Goal: Task Accomplishment & Management: Use online tool/utility

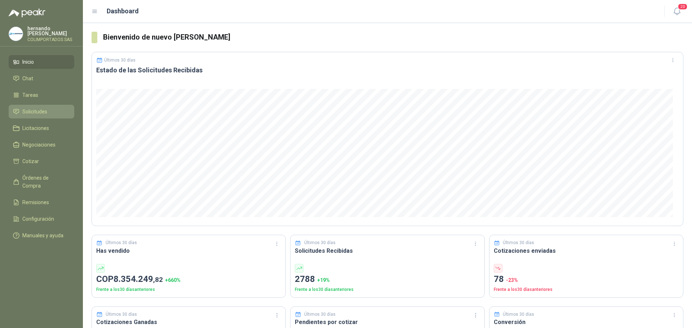
click at [54, 111] on li "Solicitudes" at bounding box center [41, 112] width 57 height 8
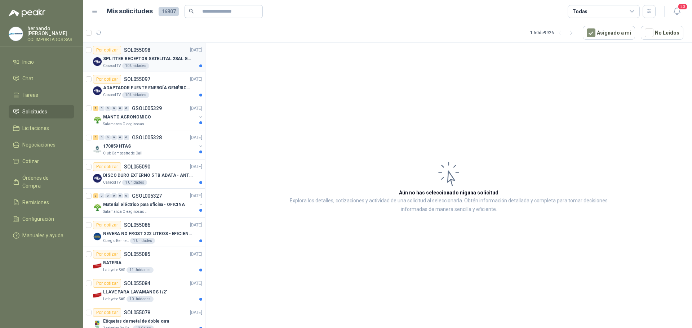
click at [167, 63] on div "Caracol TV 10 Unidades" at bounding box center [152, 66] width 99 height 6
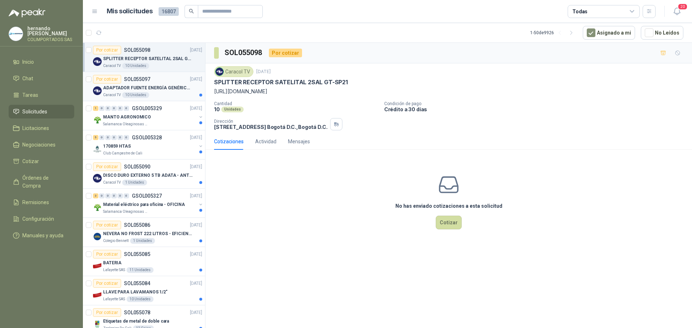
click at [174, 92] on div "Caracol TV 10 Unidades" at bounding box center [152, 95] width 99 height 6
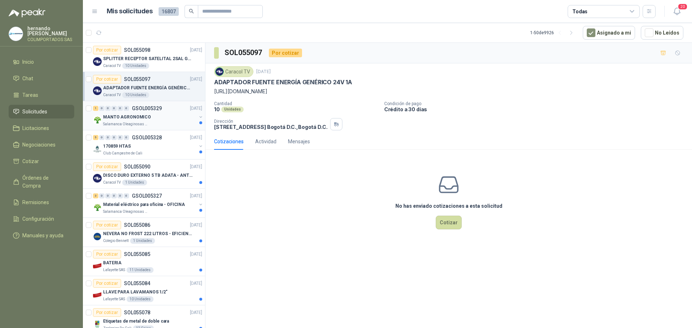
click at [168, 123] on div "Salamanca Oleaginosas SAS" at bounding box center [149, 124] width 93 height 6
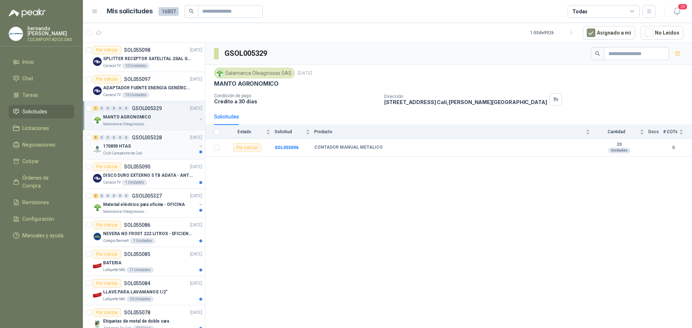
click at [154, 149] on div "170859 HTAS" at bounding box center [149, 146] width 93 height 9
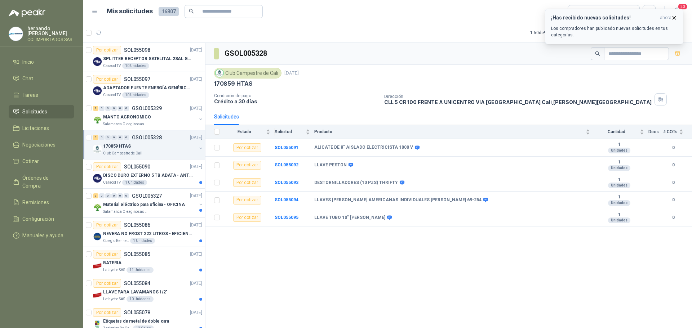
click at [674, 19] on icon "button" at bounding box center [674, 18] width 6 height 6
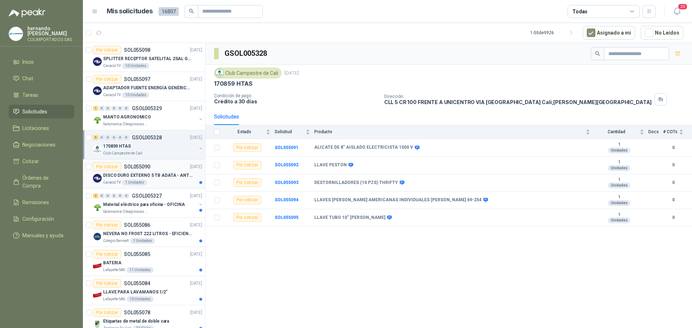
click at [169, 180] on div "Caracol TV 1 Unidades" at bounding box center [152, 183] width 99 height 6
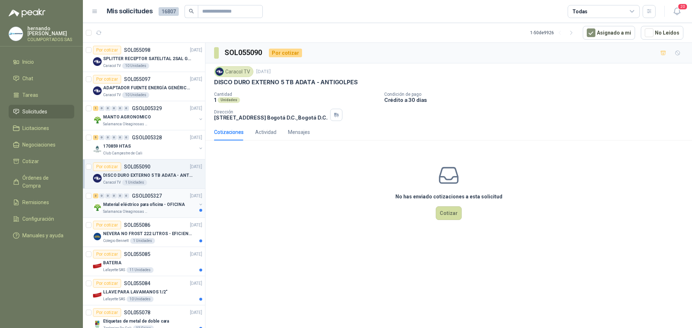
click at [159, 211] on div "Salamanca Oleaginosas SAS" at bounding box center [149, 212] width 93 height 6
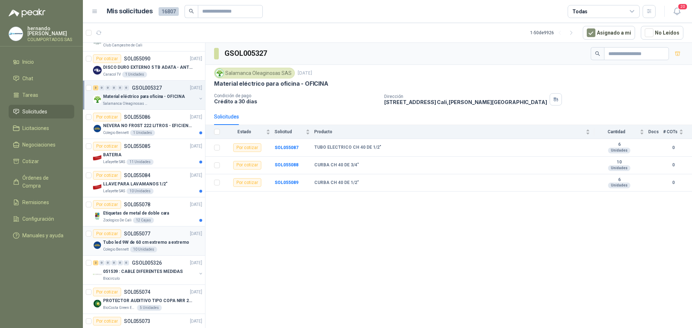
scroll to position [144, 0]
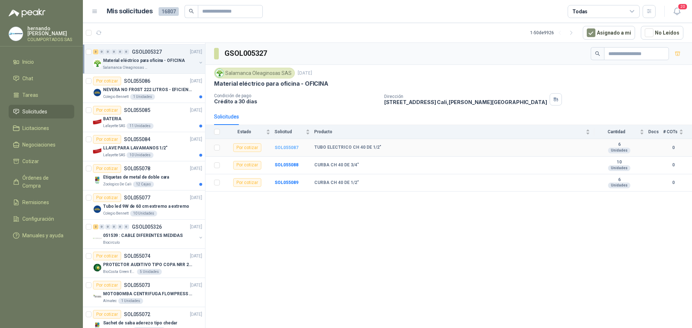
click at [290, 148] on b "SOL055087" at bounding box center [287, 147] width 24 height 5
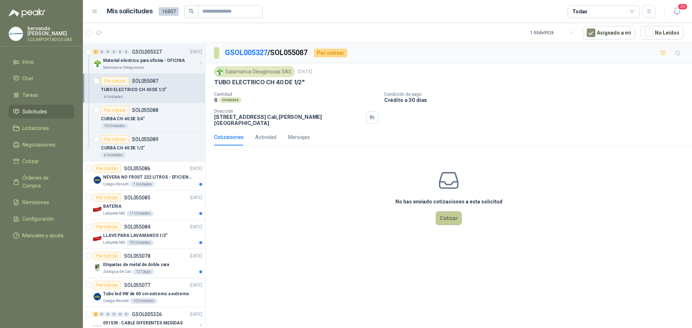
click at [452, 213] on button "Cotizar" at bounding box center [449, 219] width 26 height 14
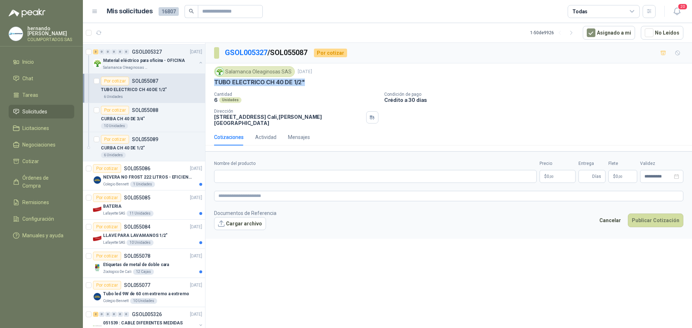
drag, startPoint x: 307, startPoint y: 83, endPoint x: 215, endPoint y: 79, distance: 92.7
click at [215, 79] on div "TUBO ELECTRICO CH 40 DE 1/2"" at bounding box center [448, 83] width 469 height 8
copy p "TUBO ELECTRICO CH 40 DE 1/2""
click at [271, 171] on input "Nombre del producto" at bounding box center [375, 176] width 323 height 13
paste input "**********"
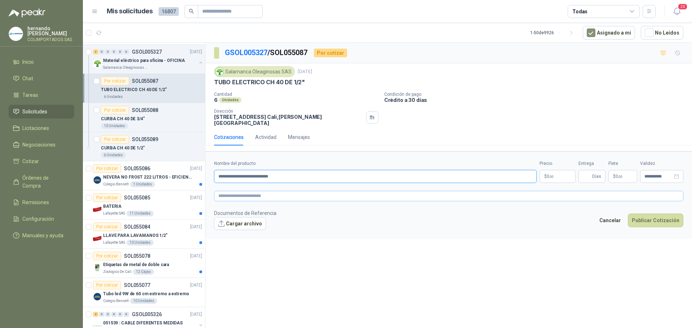
type input "**********"
click at [275, 192] on textarea at bounding box center [448, 196] width 469 height 10
paste textarea "**********"
type textarea "**********"
click at [553, 172] on body "hernando agudelo villegas COLIMPORTADOS SAS Inicio Chat Tareas Solicitudes Lici…" at bounding box center [346, 164] width 692 height 328
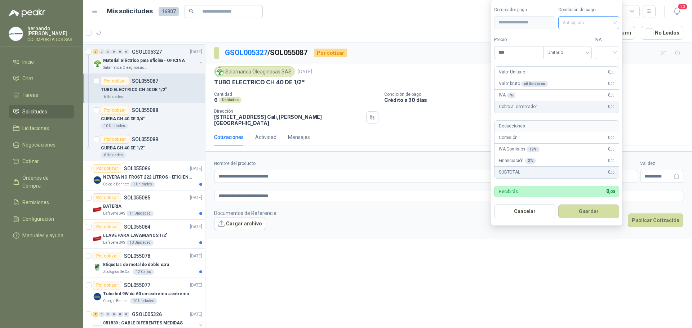
click at [618, 23] on div "Anticipado" at bounding box center [588, 22] width 61 height 13
click at [591, 47] on div "Crédito a 30 días" at bounding box center [590, 49] width 50 height 8
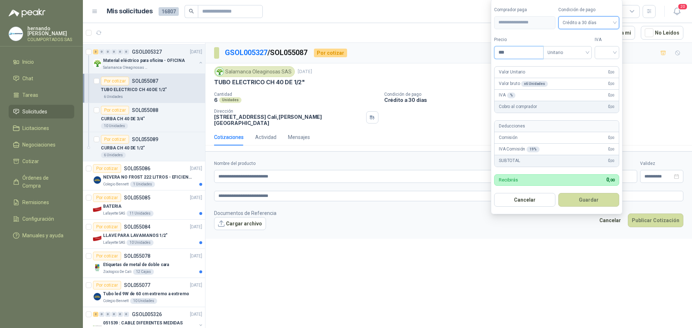
click at [517, 52] on input "***" at bounding box center [519, 53] width 49 height 12
click at [617, 52] on div at bounding box center [607, 52] width 25 height 13
type input "********"
click at [609, 66] on div "19%" at bounding box center [608, 67] width 13 height 8
click at [593, 199] on button "Guardar" at bounding box center [590, 200] width 62 height 14
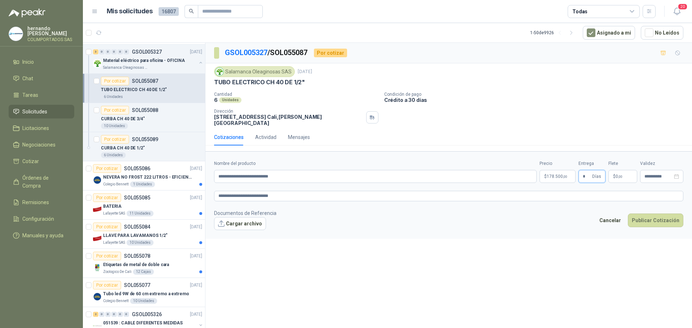
type input "*"
click at [620, 175] on span ",00" at bounding box center [620, 177] width 4 height 4
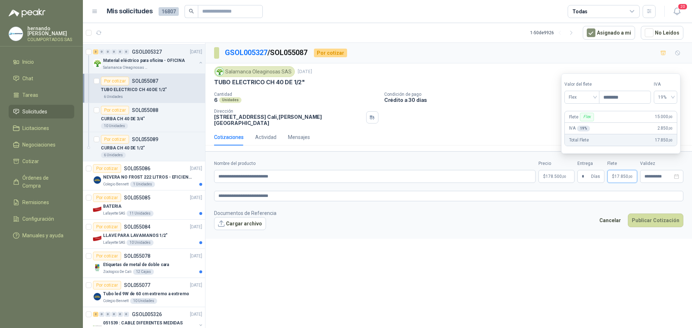
type input "********"
click at [551, 237] on div "**********" at bounding box center [449, 187] width 487 height 288
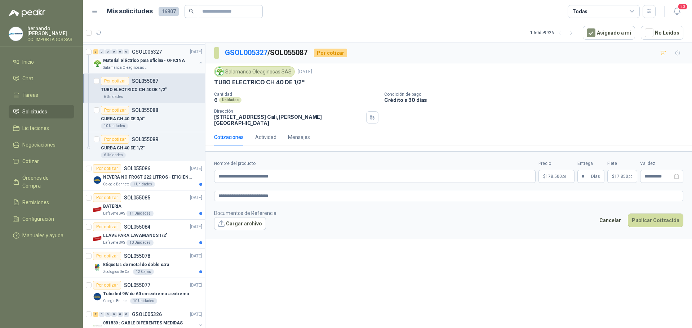
click at [198, 62] on button "button" at bounding box center [201, 63] width 6 height 6
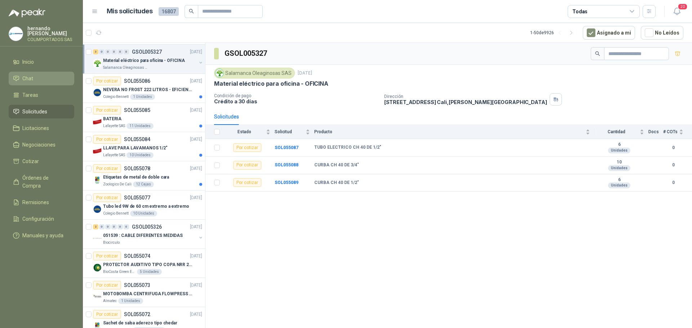
click at [48, 78] on li "Chat" at bounding box center [41, 79] width 57 height 8
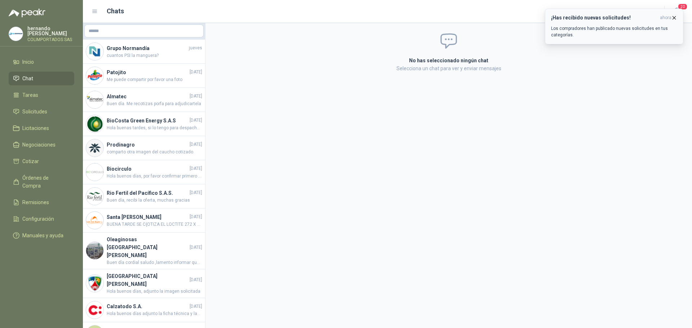
click at [598, 27] on p "Los compradores han publicado nuevas solicitudes en tus categorías." at bounding box center [614, 31] width 126 height 13
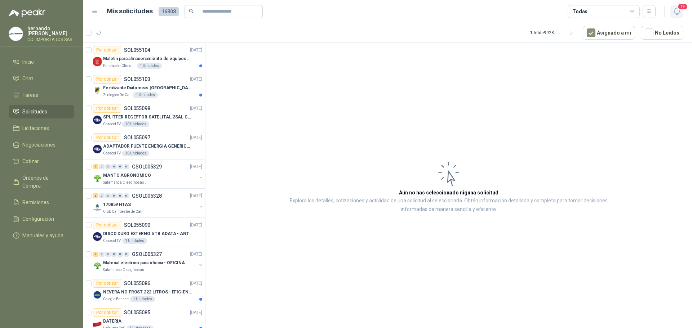
click at [677, 13] on icon "button" at bounding box center [677, 11] width 6 height 7
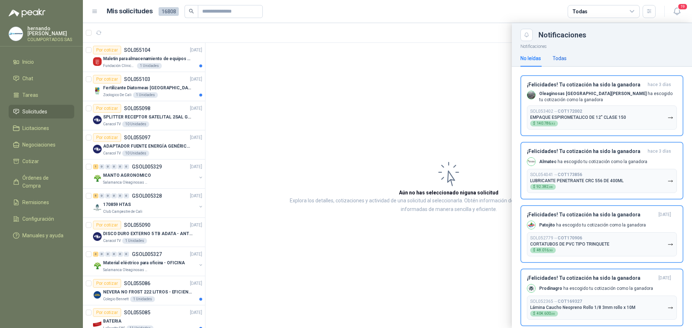
click at [562, 59] on div "Todas" at bounding box center [560, 58] width 14 height 8
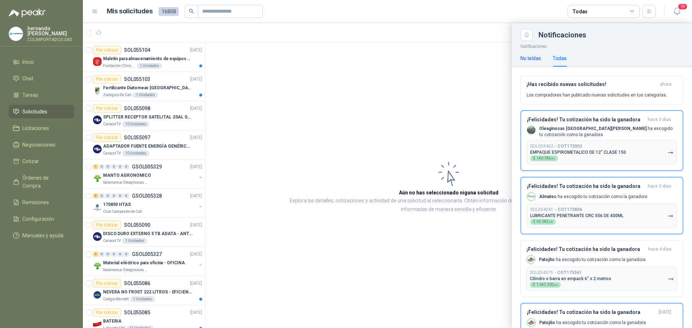
click at [532, 58] on div "No leídas" at bounding box center [531, 58] width 21 height 8
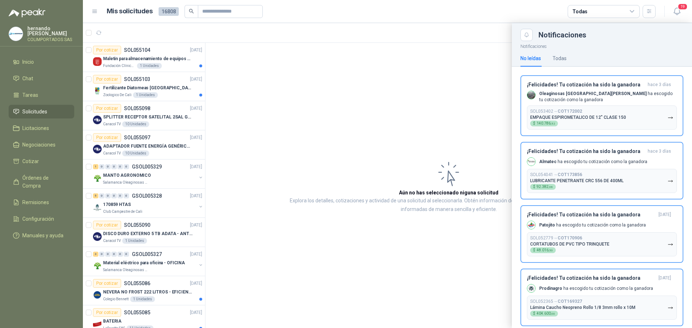
click at [361, 74] on div at bounding box center [387, 175] width 609 height 305
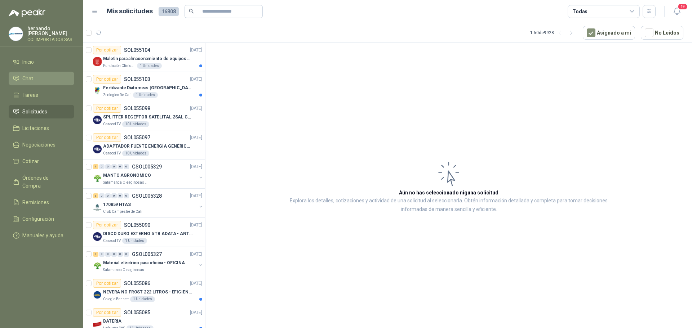
click at [45, 79] on li "Chat" at bounding box center [41, 79] width 57 height 8
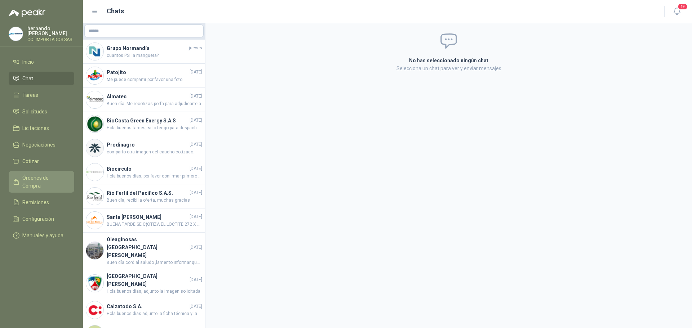
click at [56, 178] on span "Órdenes de Compra" at bounding box center [44, 182] width 45 height 16
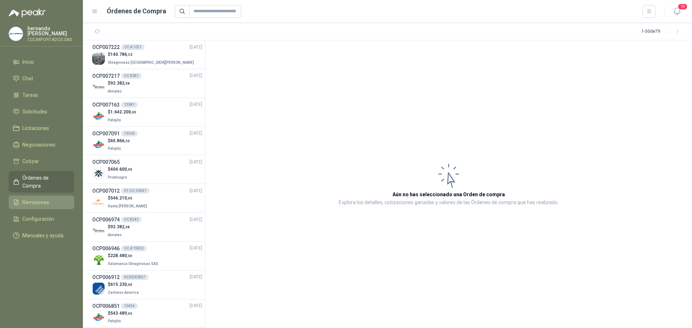
click at [48, 199] on span "Remisiones" at bounding box center [35, 203] width 27 height 8
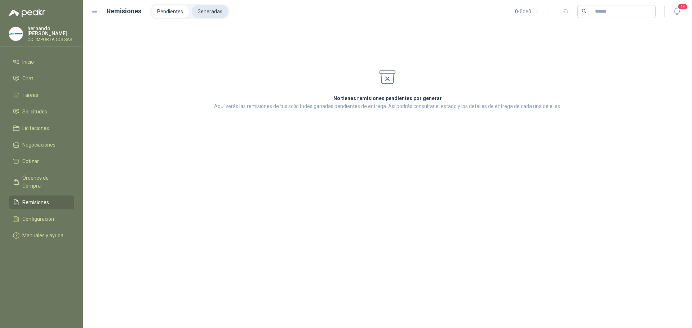
click at [210, 14] on li "Generadas" at bounding box center [210, 11] width 36 height 12
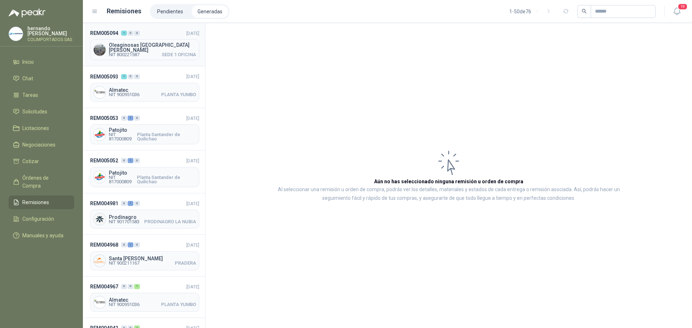
click at [151, 34] on header "REM005094 1 0 0 08/09/2025" at bounding box center [144, 33] width 109 height 8
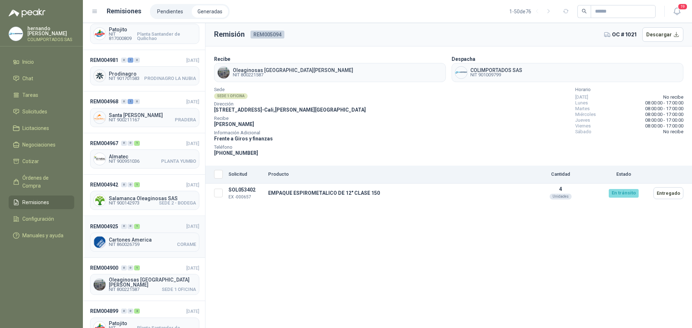
scroll to position [144, 0]
click at [150, 144] on header "REM004967 0 0 1 28/08/2025" at bounding box center [144, 143] width 109 height 8
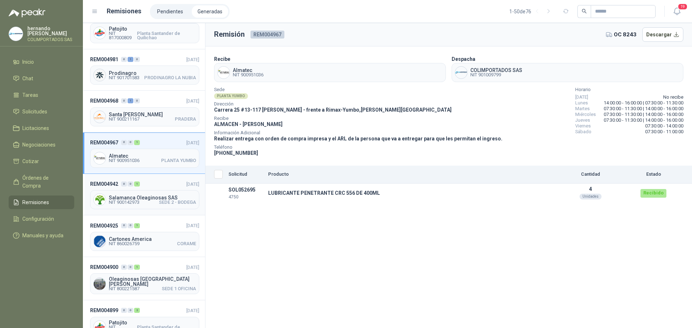
click at [156, 183] on header "REM004942 0 0 1 26/08/2025" at bounding box center [144, 184] width 109 height 8
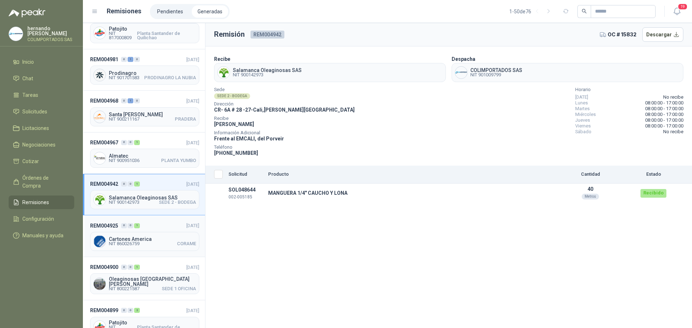
click at [156, 230] on div "REM004925 0 0 1 22/08/2025 Cartones America NIT 860026759 CORAME" at bounding box center [144, 236] width 122 height 41
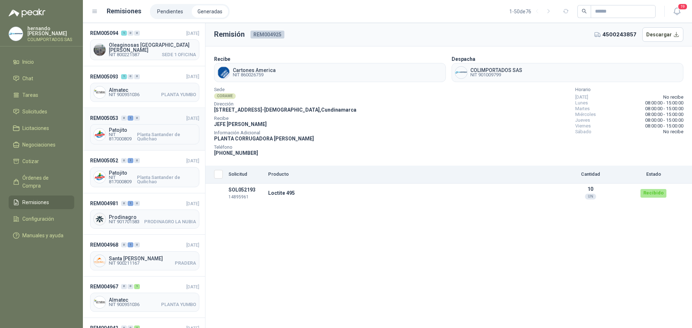
click at [156, 115] on header "REM005053 0 1 0 03/09/2025" at bounding box center [144, 118] width 109 height 8
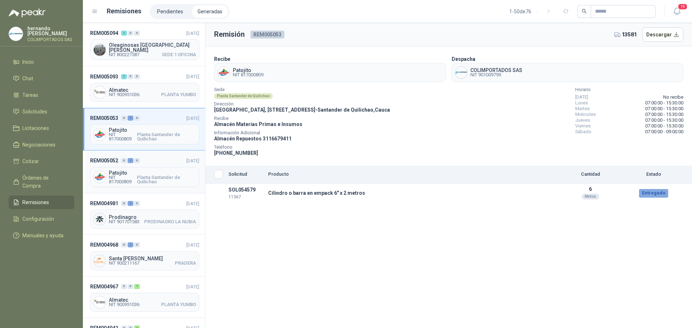
click at [156, 158] on header "REM005052 0 1 0 03/09/2025" at bounding box center [144, 161] width 109 height 8
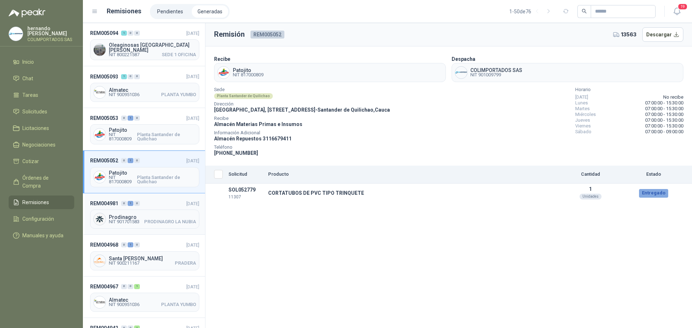
click at [154, 200] on header "REM004981 0 1 0 29/08/2025" at bounding box center [144, 204] width 109 height 8
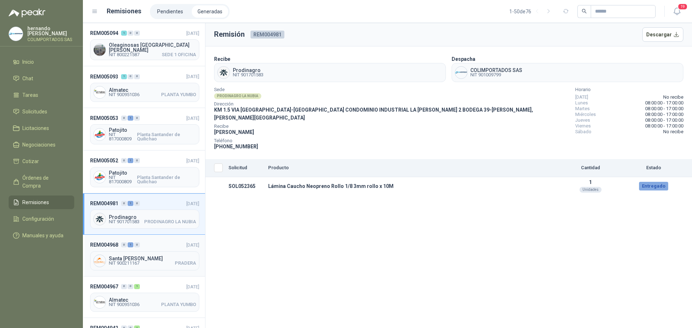
click at [152, 246] on header "REM004968 0 1 0 28/08/2025" at bounding box center [144, 245] width 109 height 8
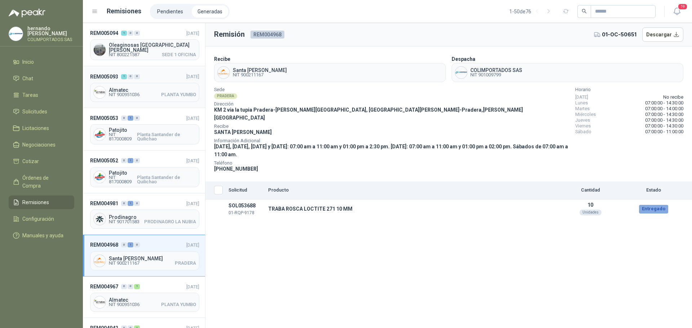
click at [155, 76] on header "REM005093 1 0 0 08/09/2025" at bounding box center [144, 76] width 109 height 8
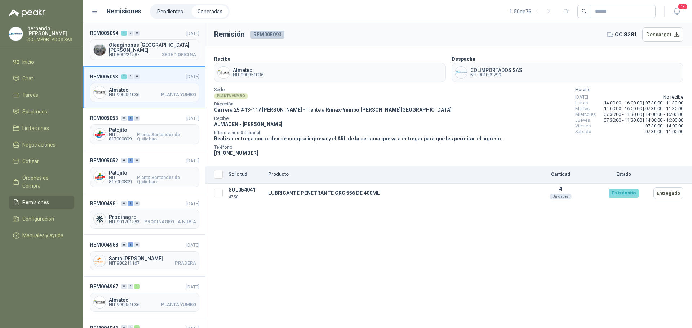
click at [156, 31] on header "REM005094 1 0 0 08/09/2025" at bounding box center [144, 33] width 109 height 8
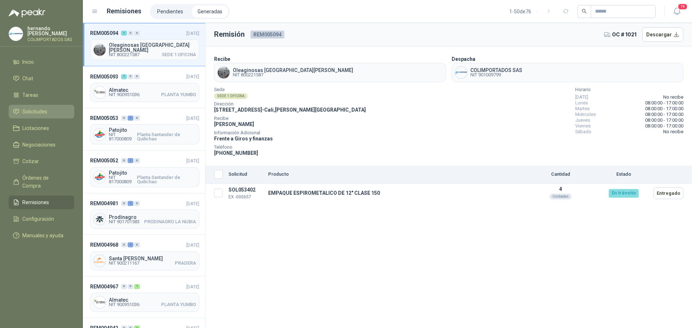
click at [50, 111] on li "Solicitudes" at bounding box center [41, 112] width 57 height 8
